Goal: Task Accomplishment & Management: Use online tool/utility

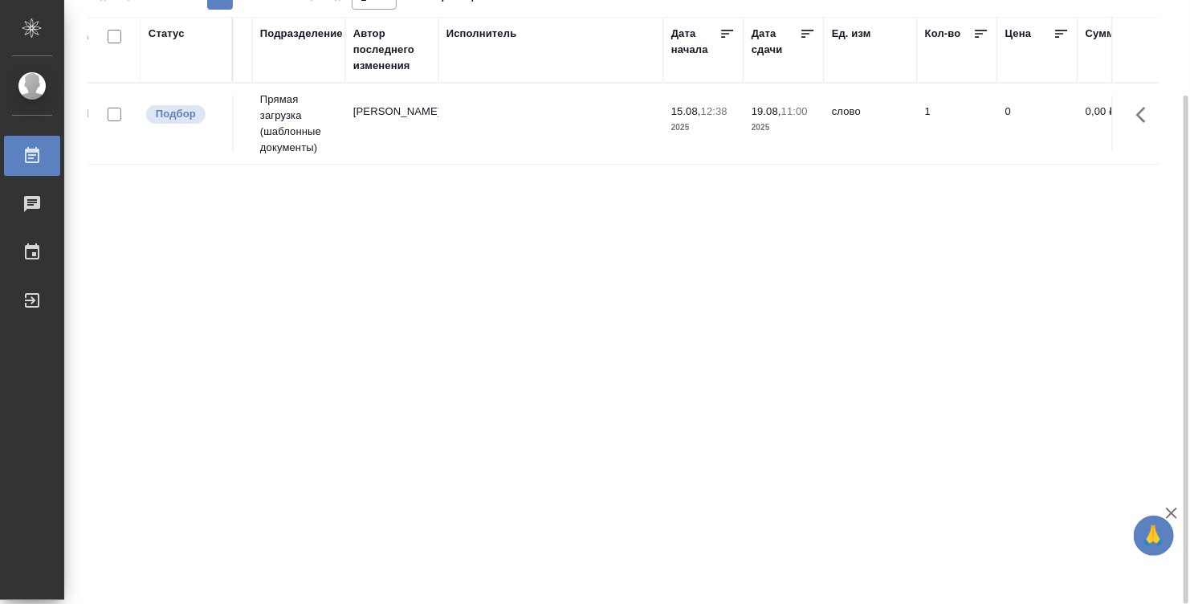
scroll to position [0, 384]
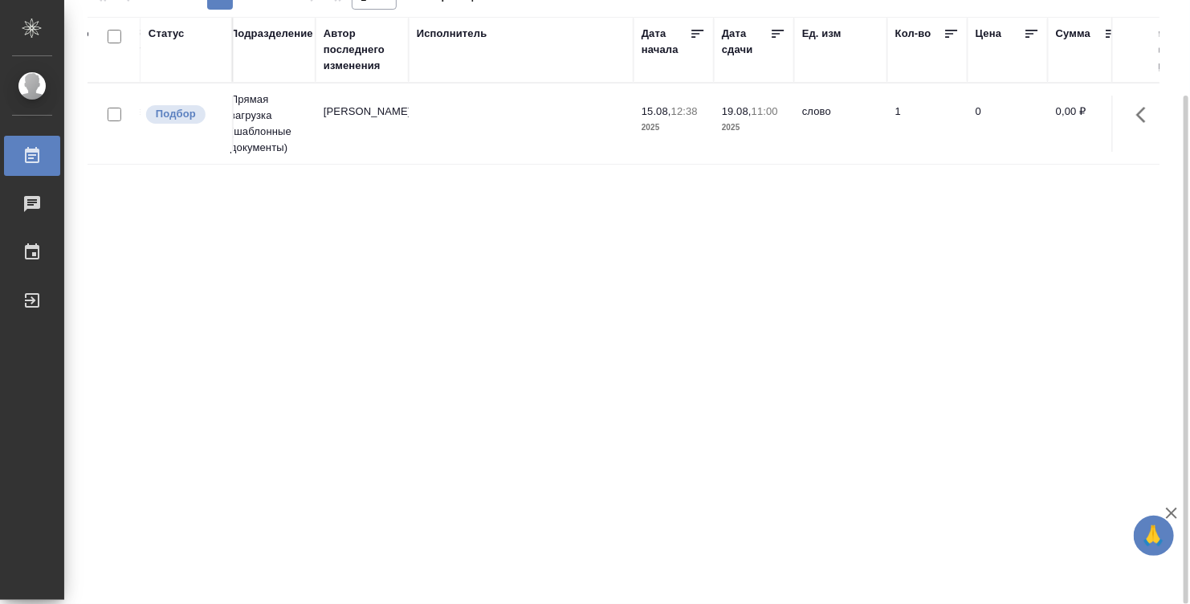
click at [772, 117] on span "19.08, 11:00" at bounding box center [754, 112] width 64 height 16
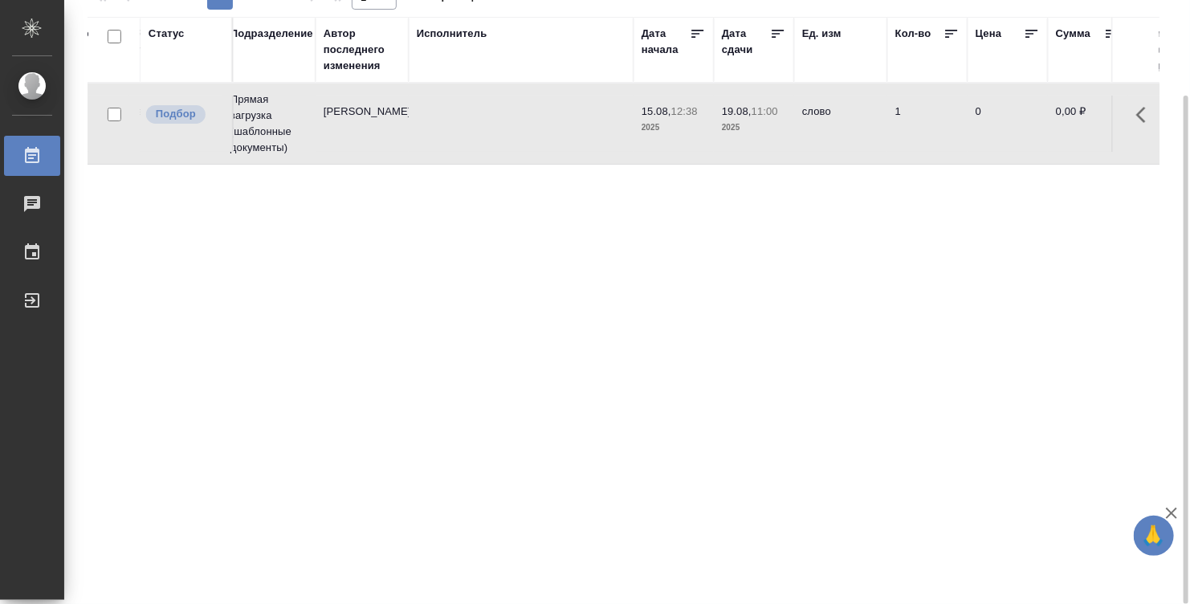
click at [772, 117] on span "19.08, 11:00" at bounding box center [754, 112] width 64 height 16
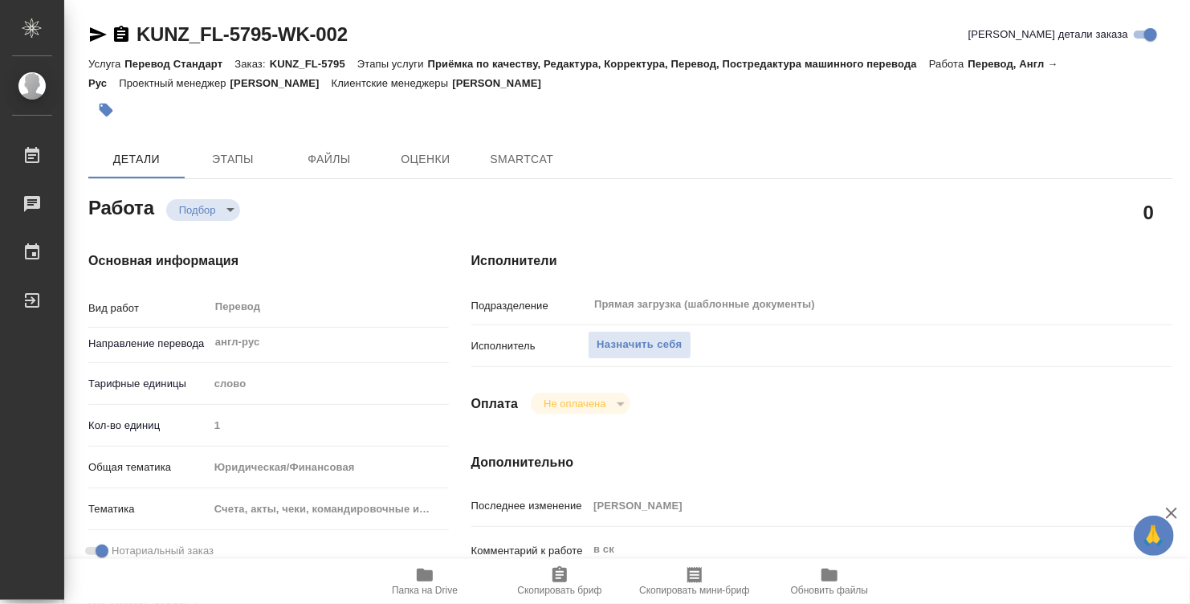
type textarea "x"
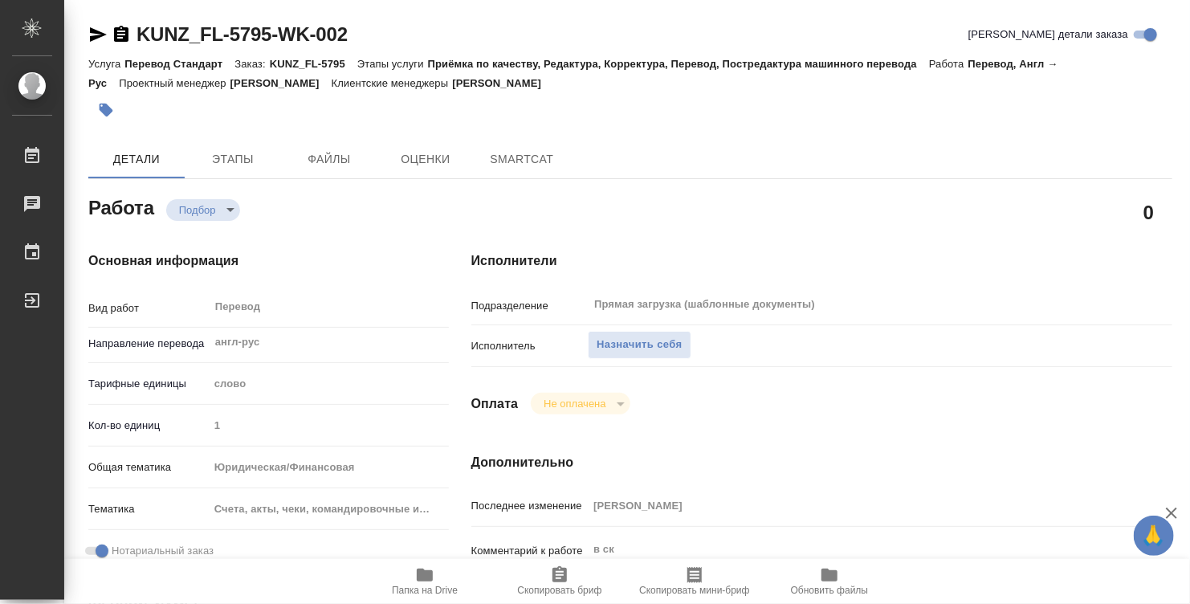
type textarea "x"
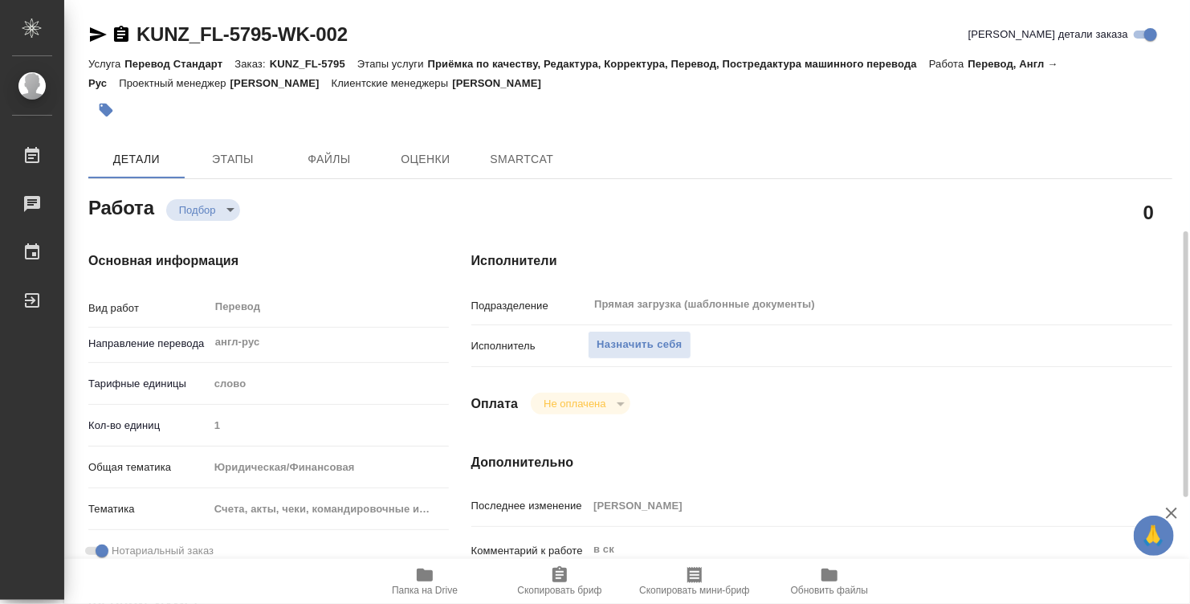
type textarea "x"
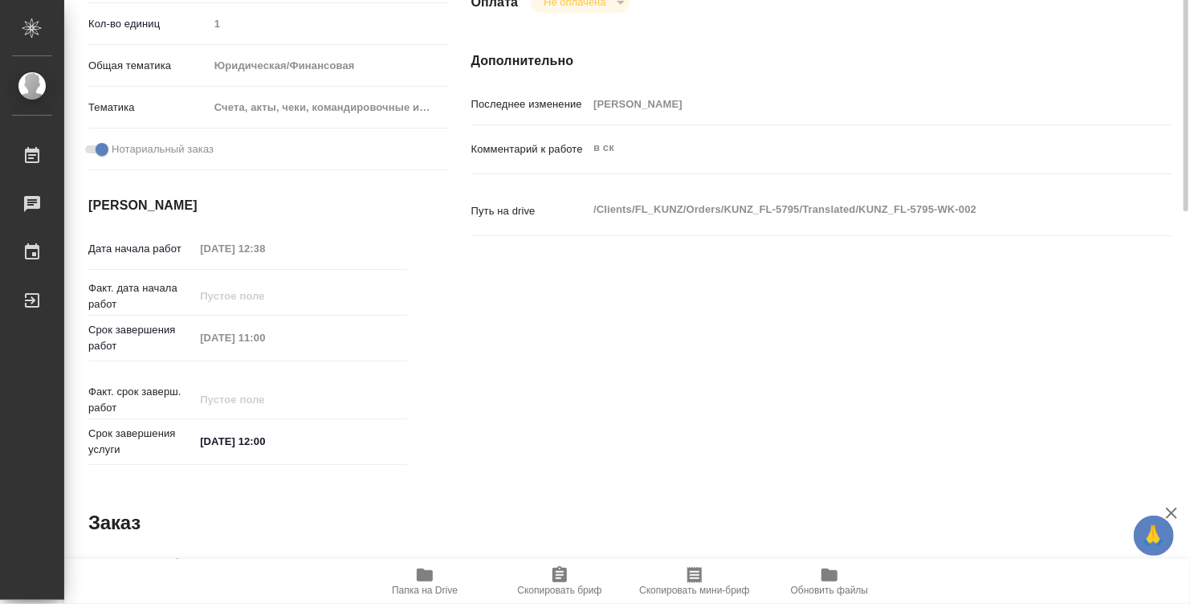
type textarea "x"
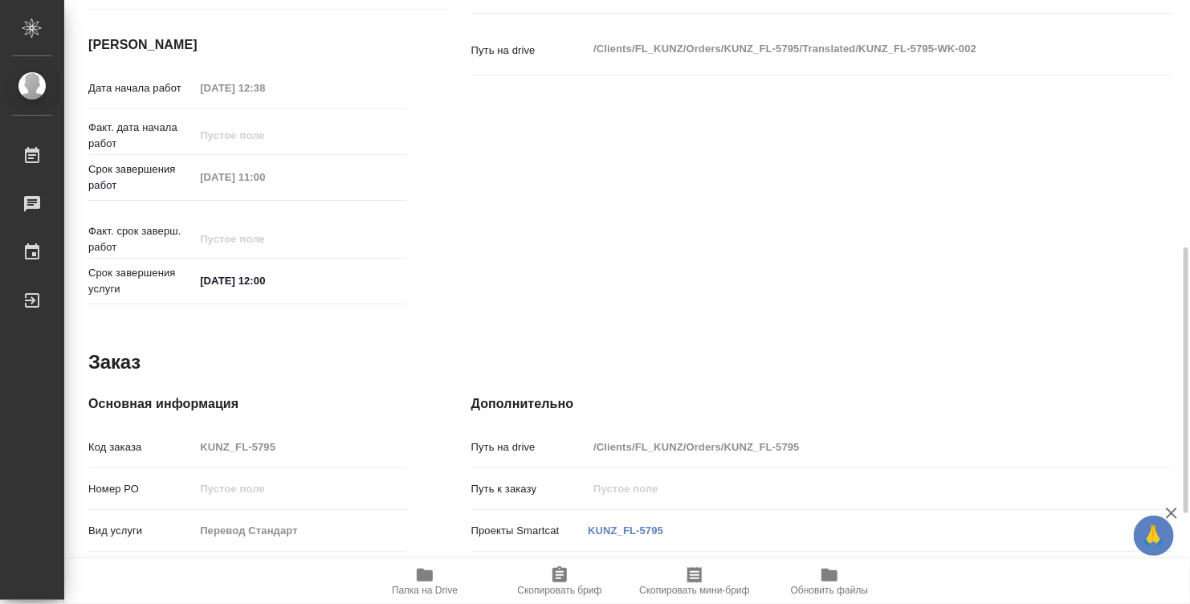
scroll to position [766, 0]
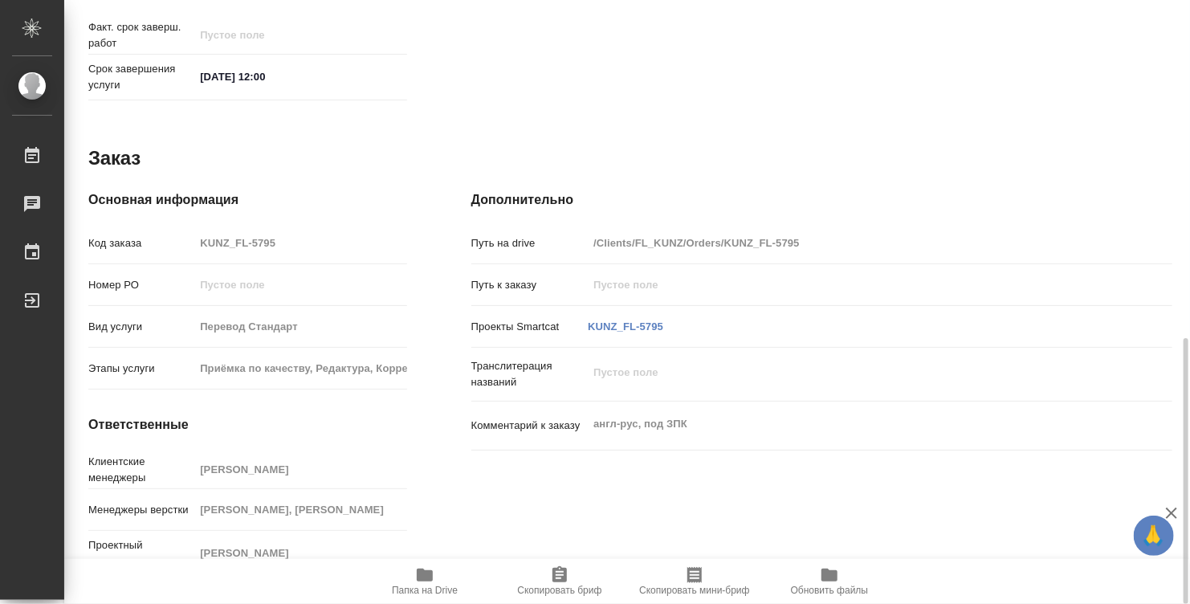
type textarea "x"
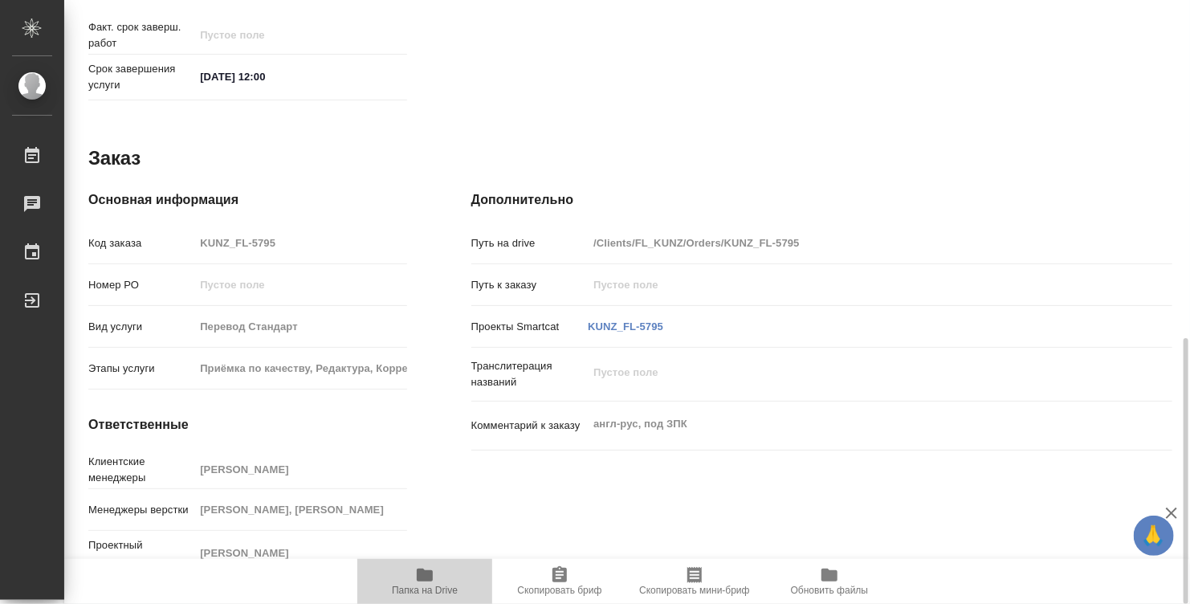
click at [428, 575] on icon "button" at bounding box center [425, 574] width 16 height 13
